Goal: Navigation & Orientation: Find specific page/section

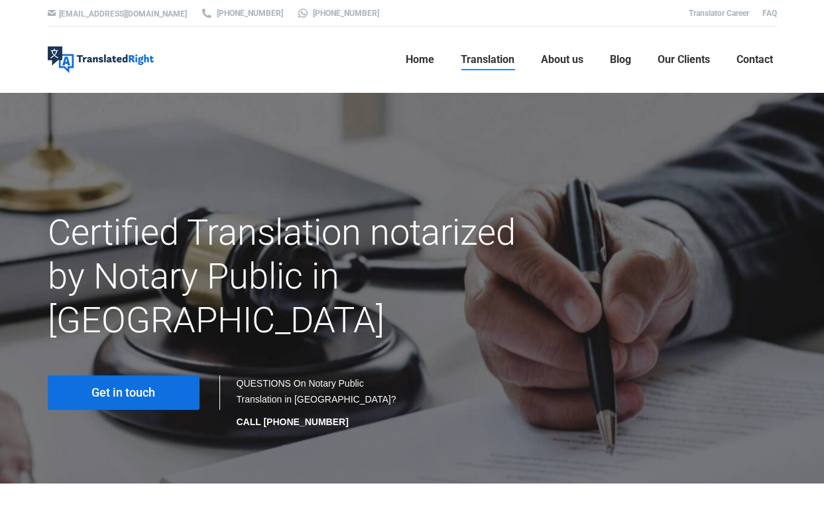
click at [110, 63] on img at bounding box center [101, 59] width 106 height 27
click at [108, 62] on img at bounding box center [101, 59] width 106 height 27
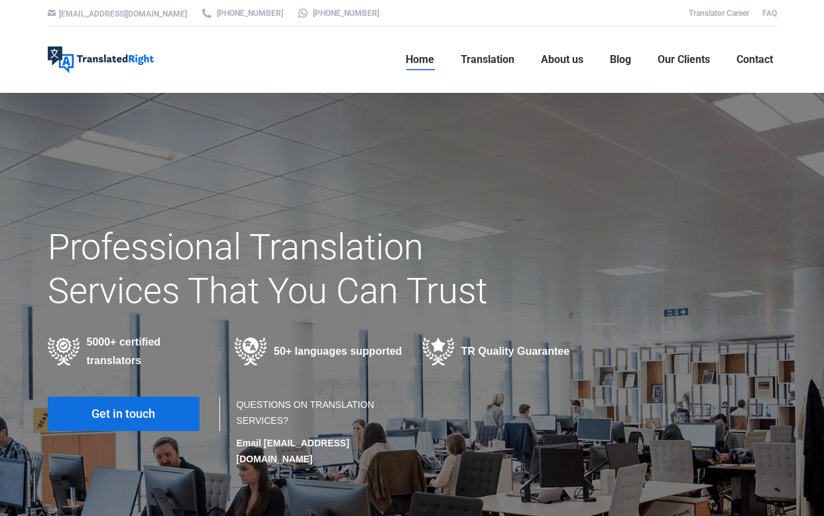
click at [95, 52] on img at bounding box center [101, 59] width 106 height 27
click at [48, 52] on img at bounding box center [101, 59] width 106 height 27
